Goal: Find specific page/section: Find specific page/section

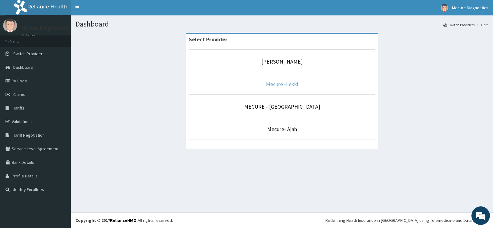
click at [286, 85] on link "Mecure -Lekki" at bounding box center [282, 83] width 32 height 7
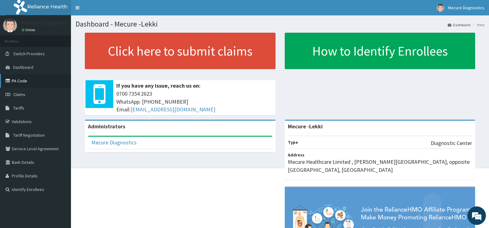
click at [25, 81] on link "PA Code" at bounding box center [35, 81] width 71 height 14
